Goal: Task Accomplishment & Management: Manage account settings

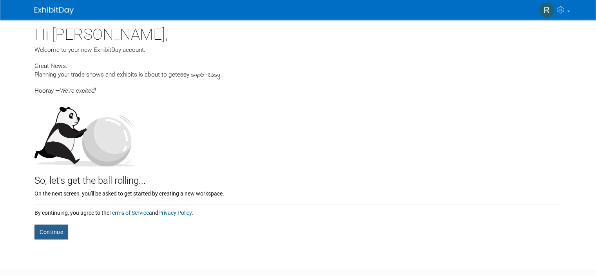
click at [55, 236] on button "Continue" at bounding box center [52, 231] width 34 height 15
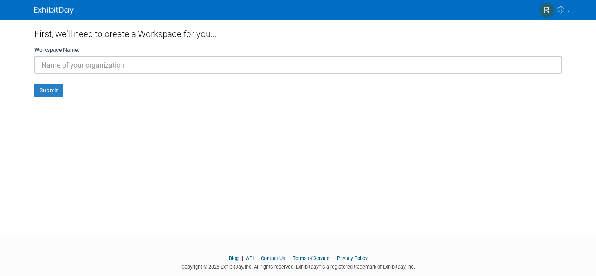
click at [76, 64] on input "text" at bounding box center [298, 65] width 527 height 18
type input "[GEOGRAPHIC_DATA]"
click at [44, 88] on button "Submit" at bounding box center [49, 90] width 29 height 13
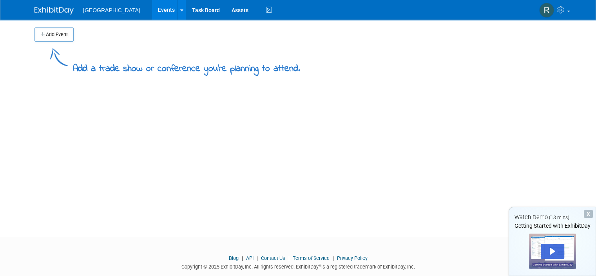
click at [146, 122] on div "Add Event Add a trade show or conference you're planning to attend. New Event D…" at bounding box center [298, 121] width 539 height 203
click at [55, 36] on button "Add Event" at bounding box center [54, 34] width 39 height 14
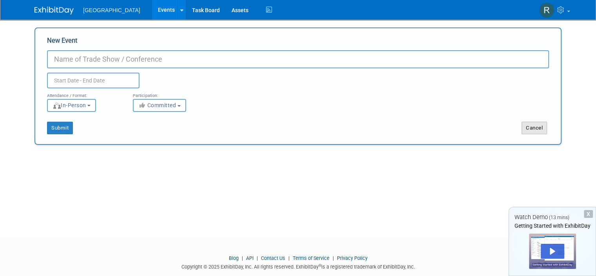
click at [547, 130] on button "Cancel" at bounding box center [534, 128] width 25 height 13
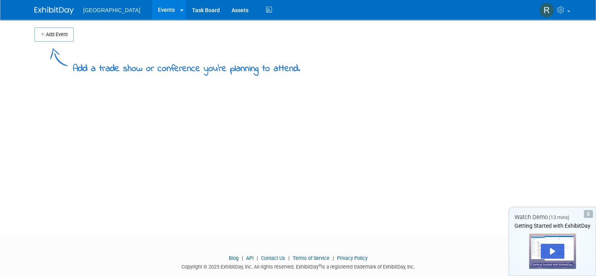
click at [109, 12] on span "Wing Luke Museum" at bounding box center [111, 10] width 57 height 6
click at [178, 8] on link at bounding box center [182, 10] width 8 height 20
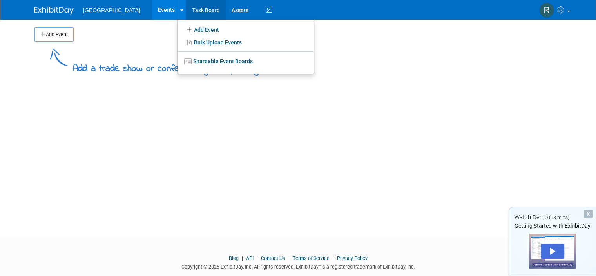
click at [191, 7] on link "Task Board" at bounding box center [206, 10] width 40 height 20
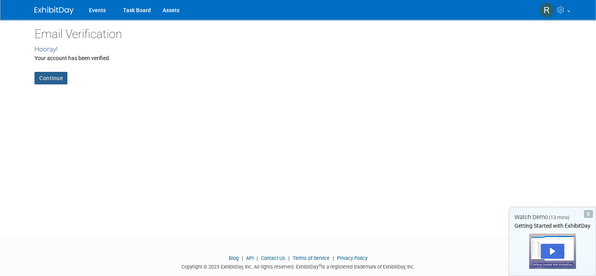
click at [56, 77] on link "Continue" at bounding box center [51, 78] width 33 height 13
